Goal: Transaction & Acquisition: Purchase product/service

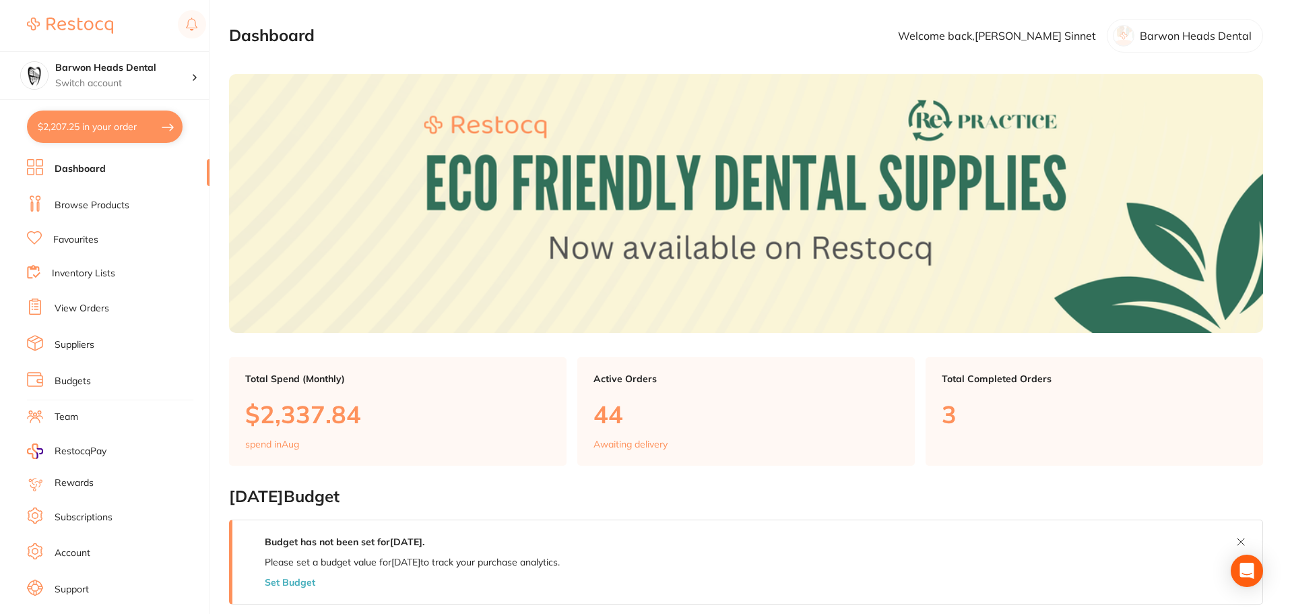
click at [92, 129] on button "$2,207.25 in your order" at bounding box center [105, 126] width 156 height 32
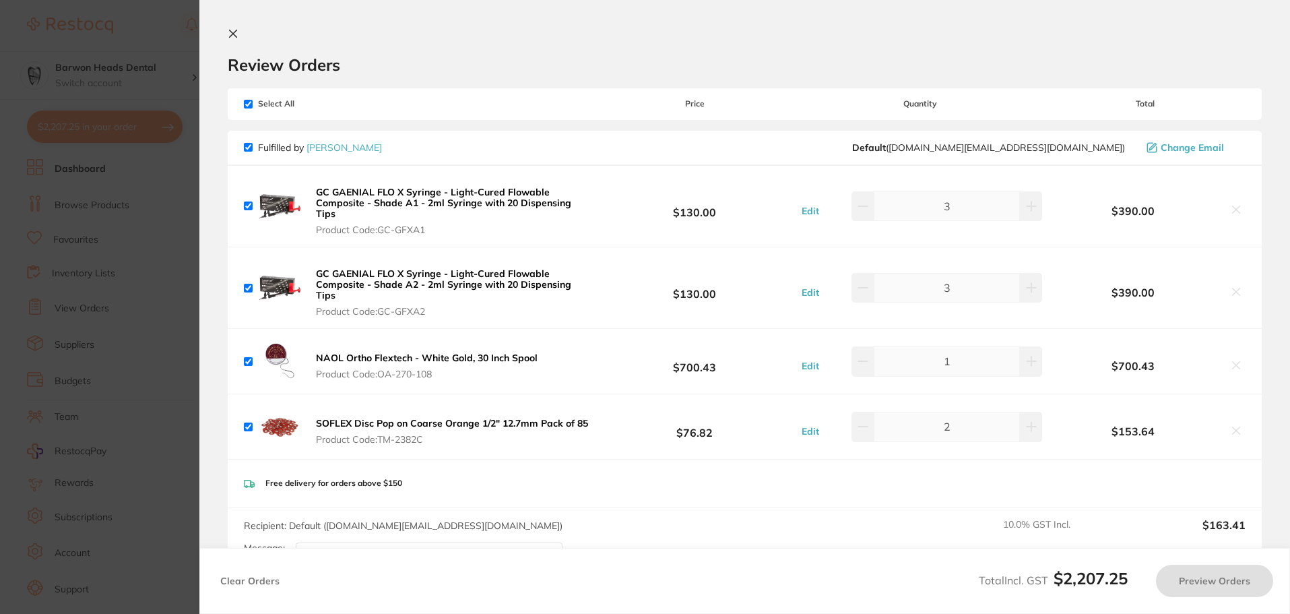
checkbox input "true"
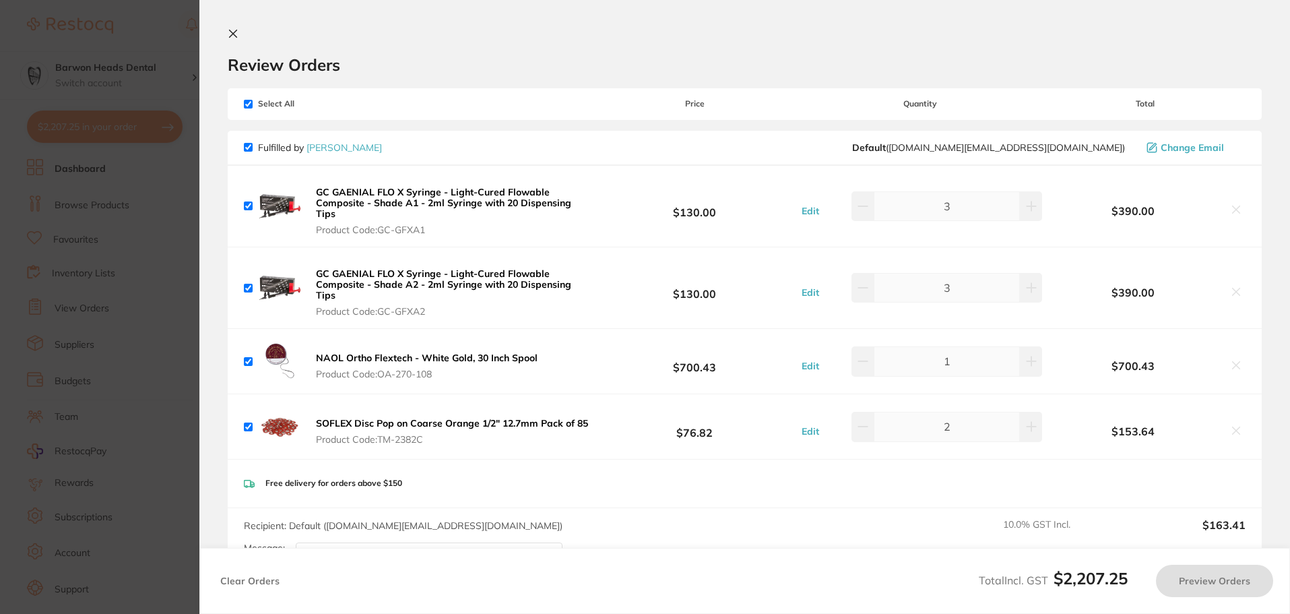
checkbox input "true"
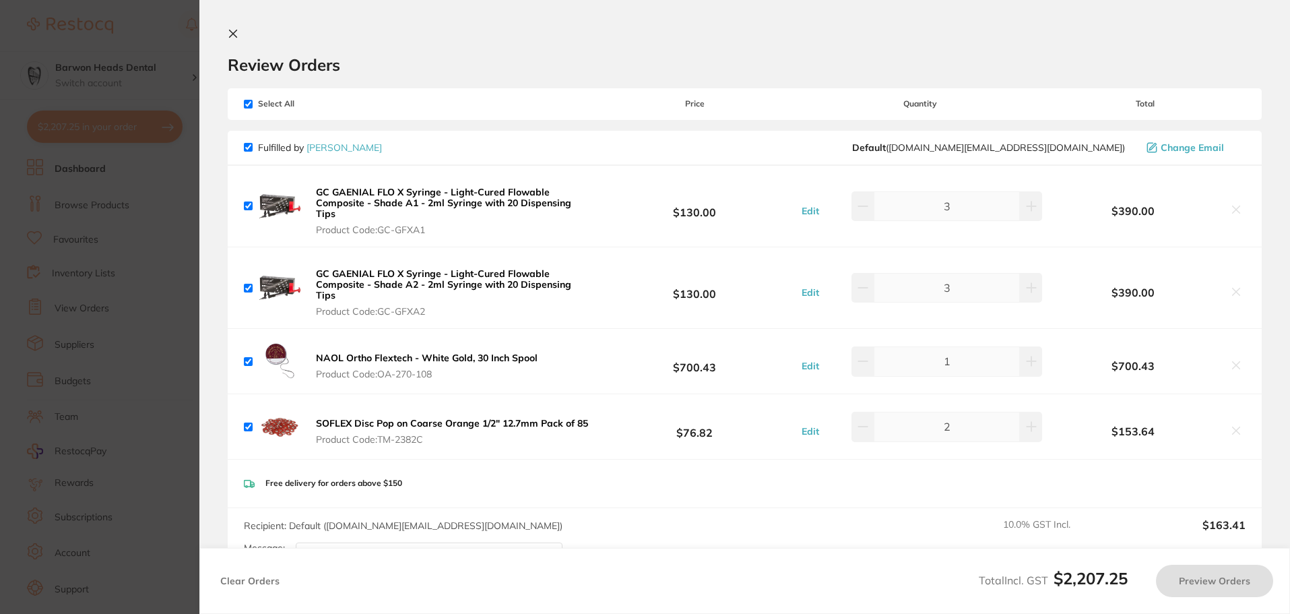
checkbox input "true"
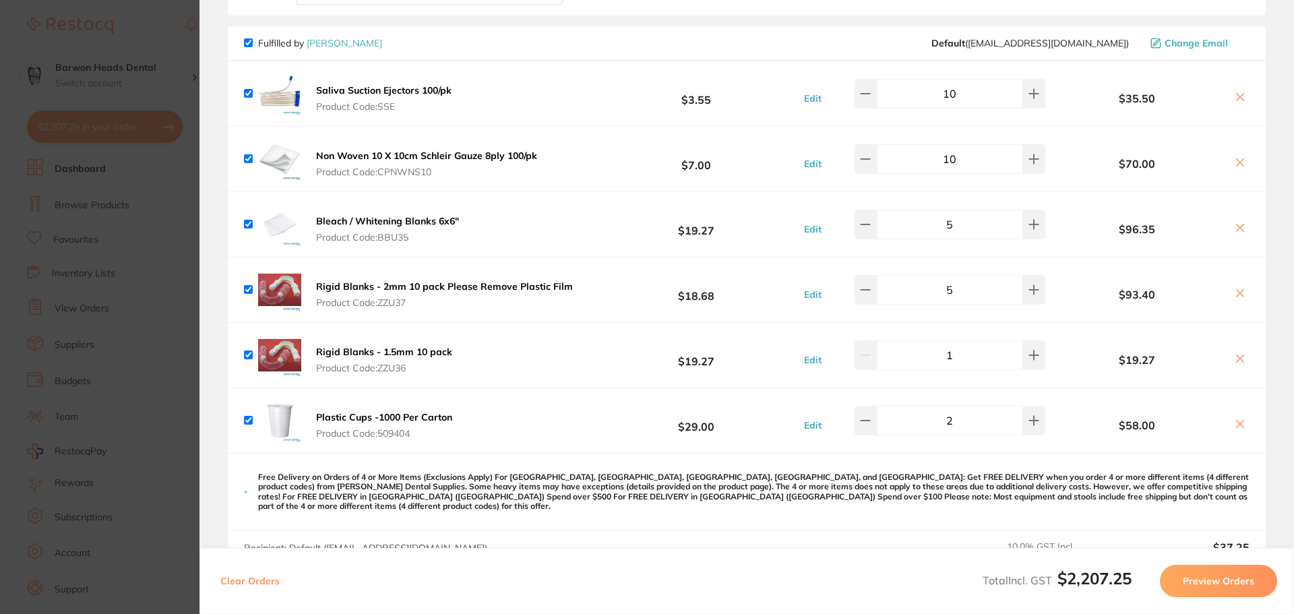
scroll to position [606, 0]
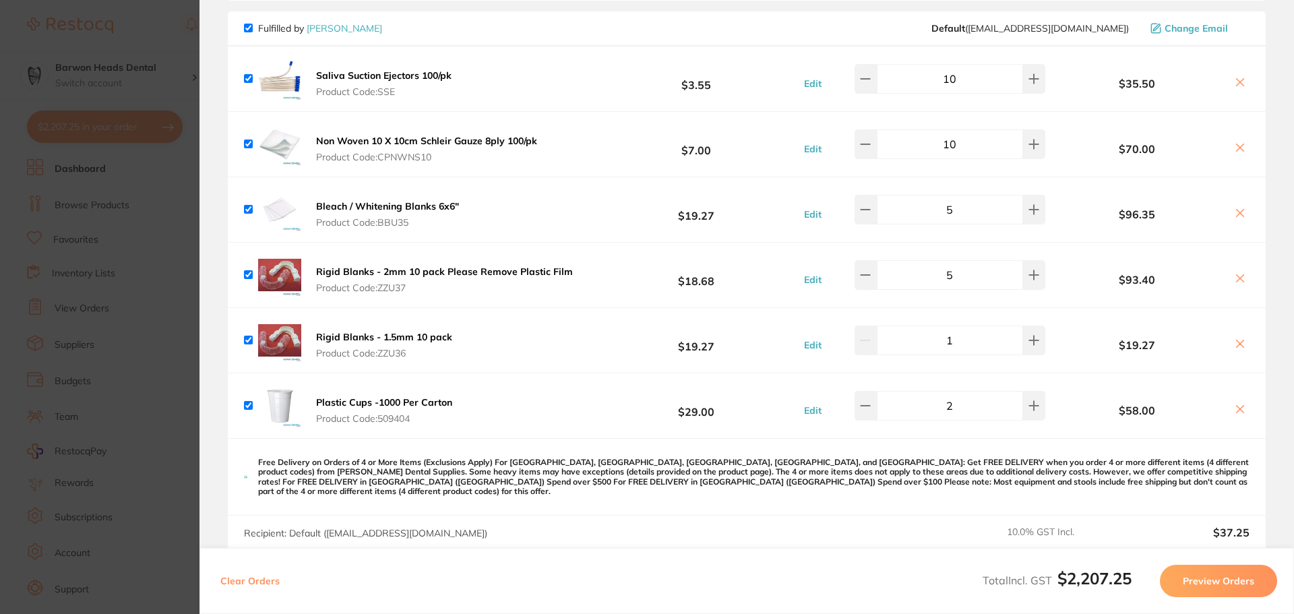
click at [158, 43] on section "Update RRP Set your pre negotiated price for this item. Item Agreed RRP (excl. …" at bounding box center [647, 307] width 1294 height 614
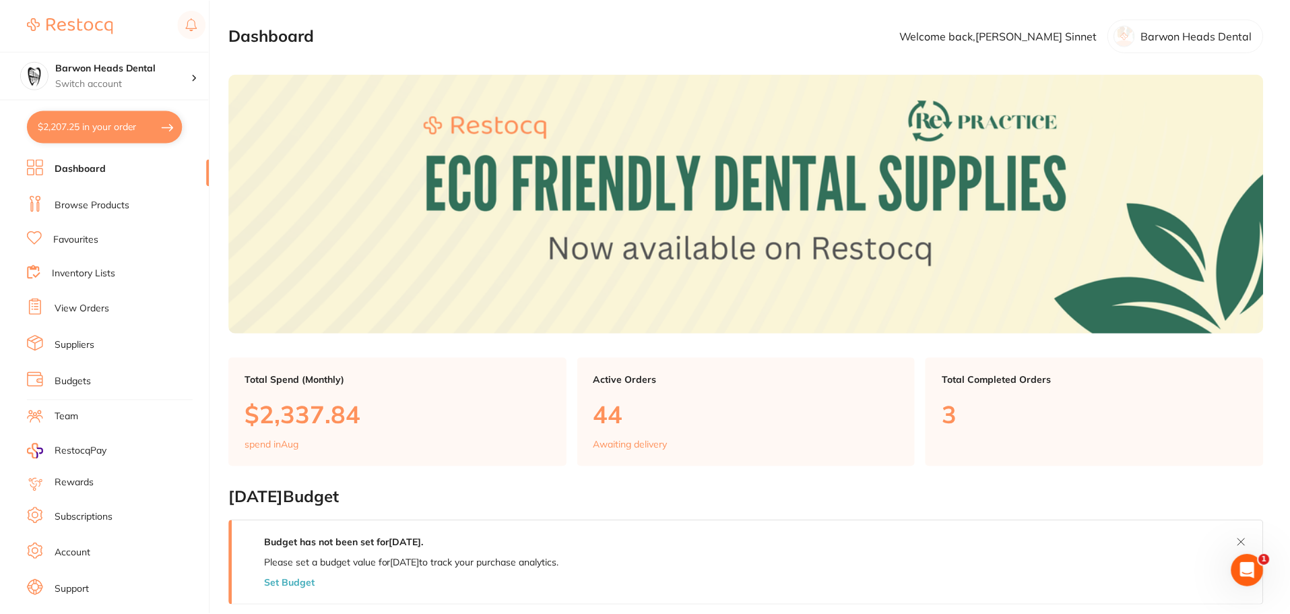
scroll to position [512, 0]
